Goal: Transaction & Acquisition: Purchase product/service

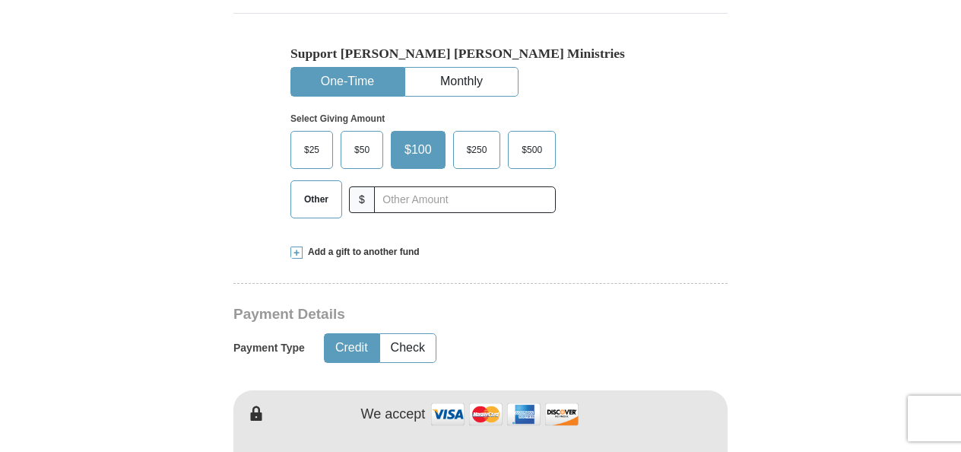
scroll to position [509, 0]
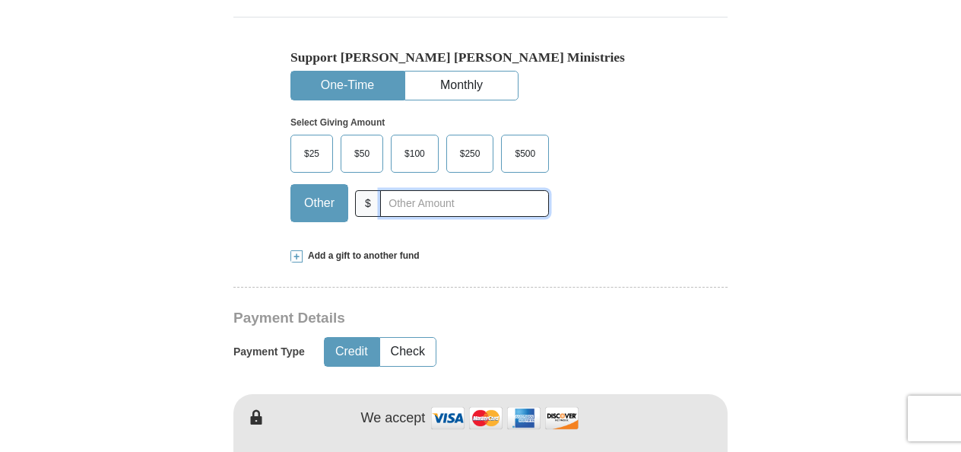
click at [396, 190] on input "text" at bounding box center [464, 203] width 169 height 27
type input "5.00"
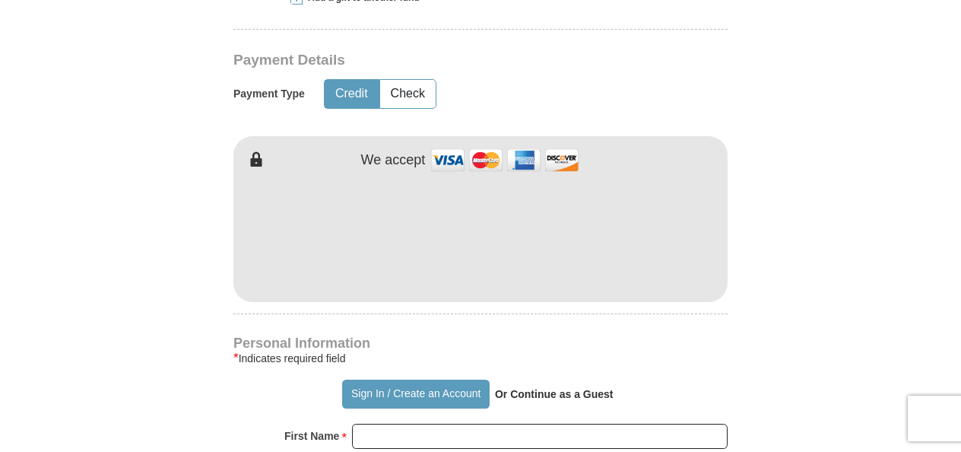
scroll to position [779, 0]
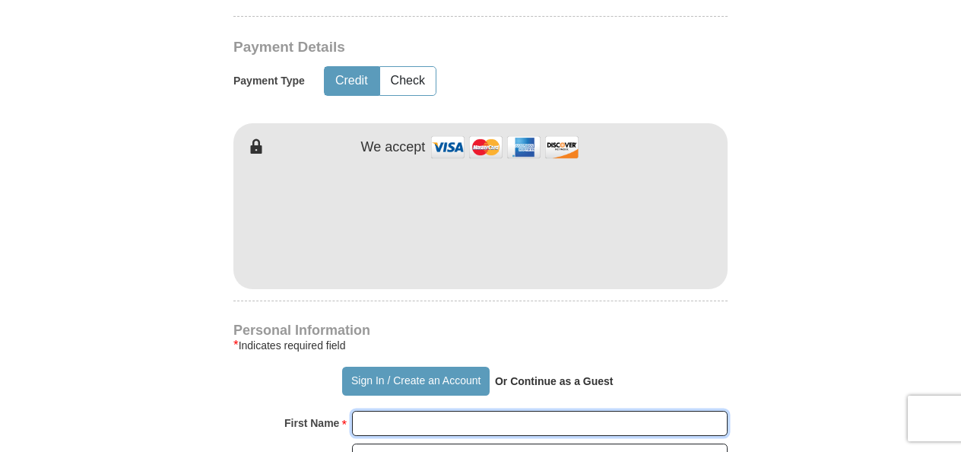
click at [424, 411] on input "First Name *" at bounding box center [540, 424] width 376 height 26
type input "[PERSON_NAME]"
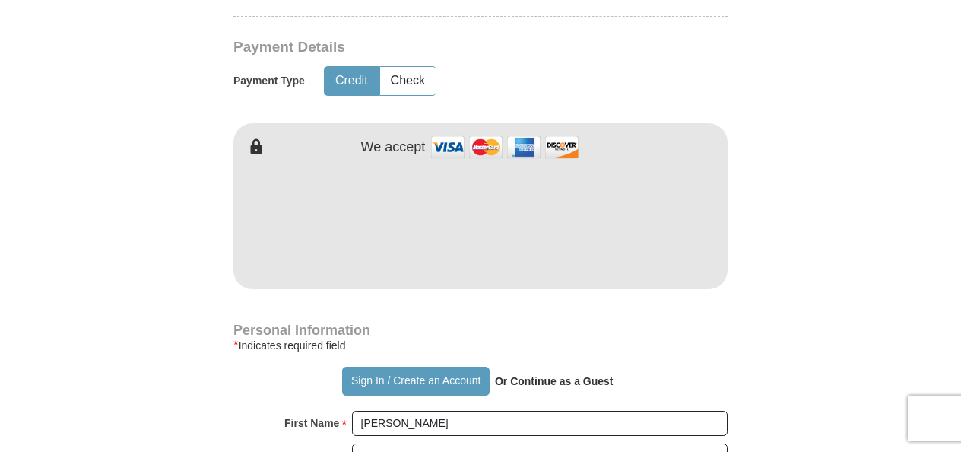
type input "[EMAIL_ADDRESS][DOMAIN_NAME]"
type input "[STREET_ADDRESS]"
type input "Carrollton"
type input "30117"
type input "6783266358"
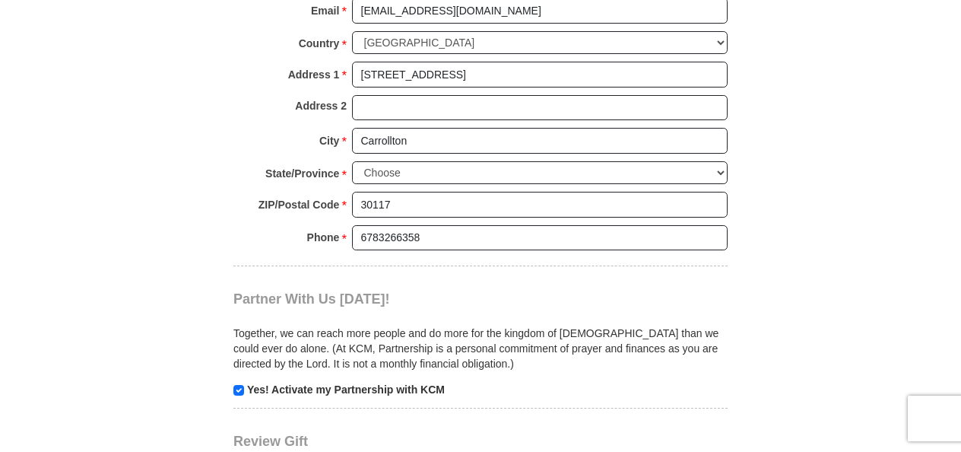
scroll to position [1292, 0]
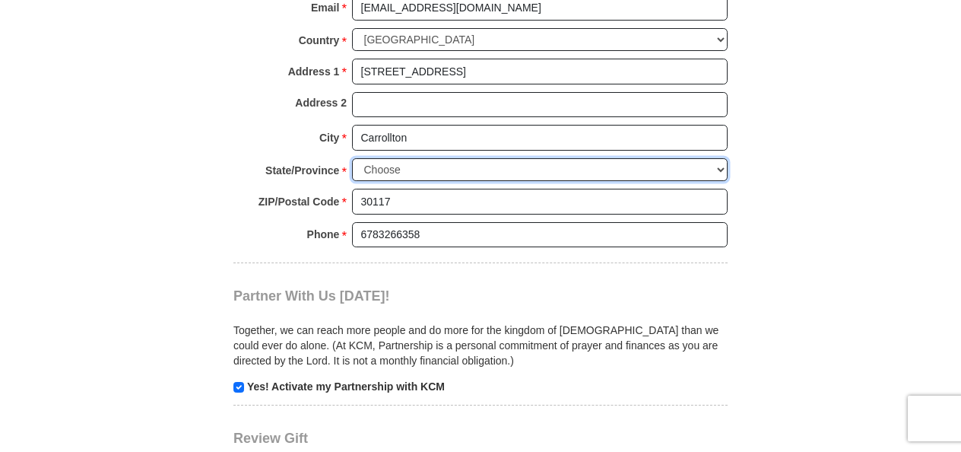
click at [680, 158] on select "Choose [US_STATE] [US_STATE] [US_STATE] [US_STATE] [US_STATE] Armed Forces Amer…" at bounding box center [540, 170] width 376 height 24
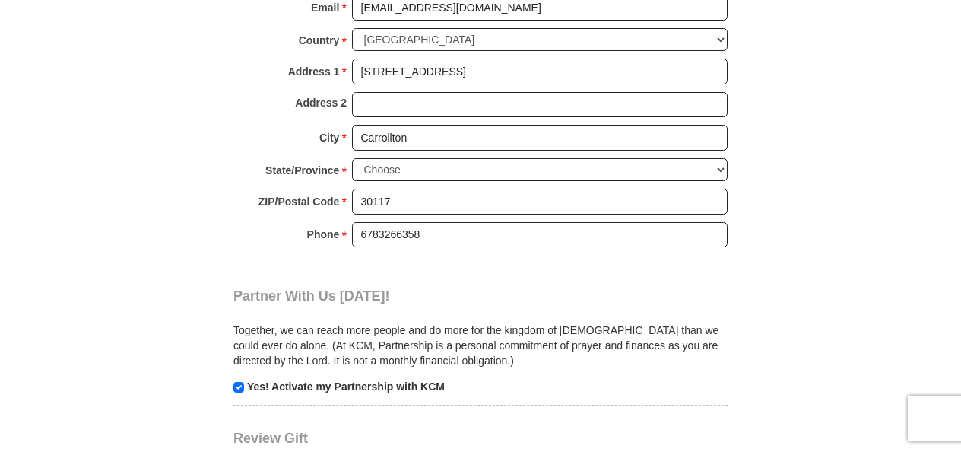
drag, startPoint x: 730, startPoint y: 183, endPoint x: 730, endPoint y: 192, distance: 9.1
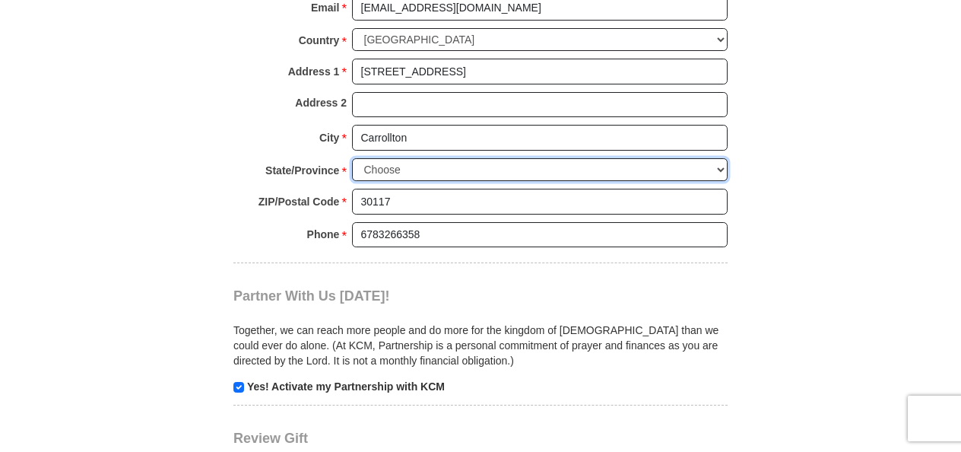
click at [716, 158] on select "Choose [US_STATE] [US_STATE] [US_STATE] [US_STATE] [US_STATE] Armed Forces Amer…" at bounding box center [540, 170] width 376 height 24
select select "GA"
click at [352, 158] on select "Choose [US_STATE] [US_STATE] [US_STATE] [US_STATE] [US_STATE] Armed Forces Amer…" at bounding box center [540, 170] width 376 height 24
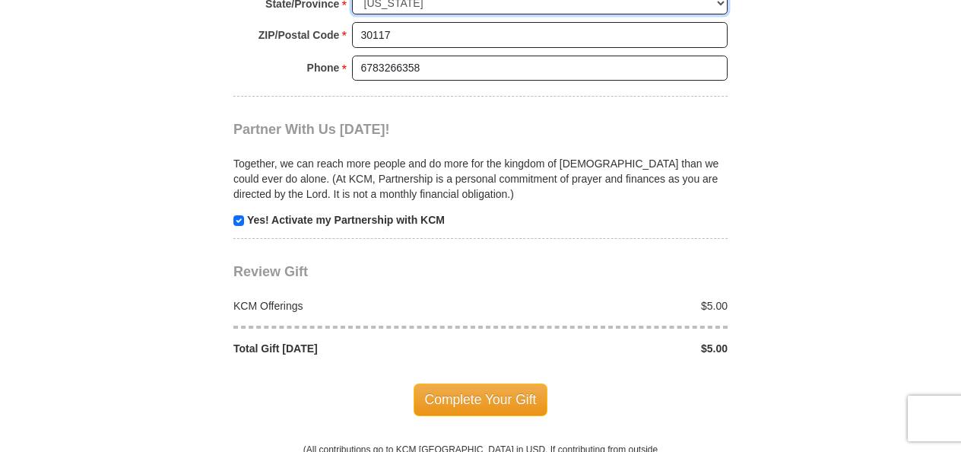
scroll to position [1487, 0]
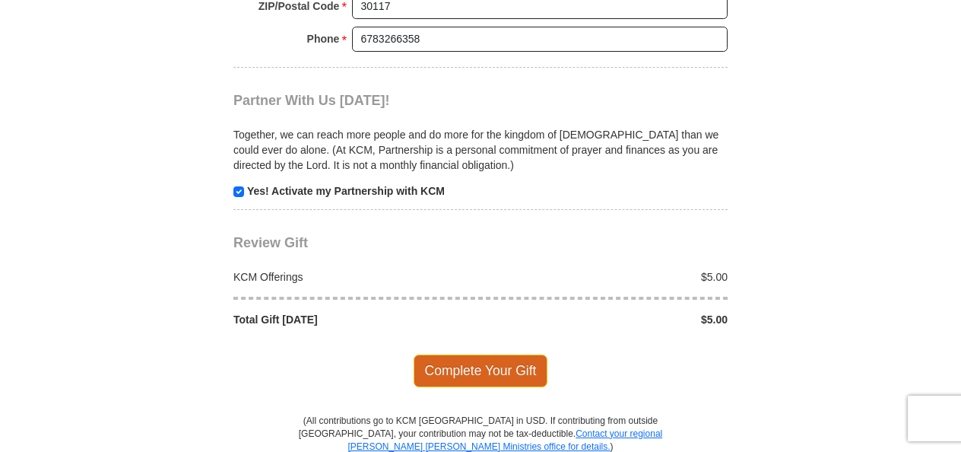
click at [473, 354] on span "Complete Your Gift" at bounding box center [481, 370] width 135 height 32
